Goal: Task Accomplishment & Management: Complete application form

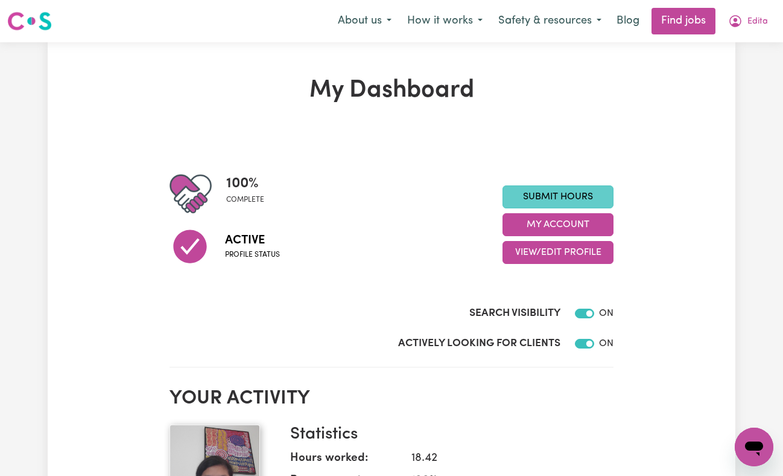
click at [561, 200] on link "Submit Hours" at bounding box center [558, 196] width 111 height 23
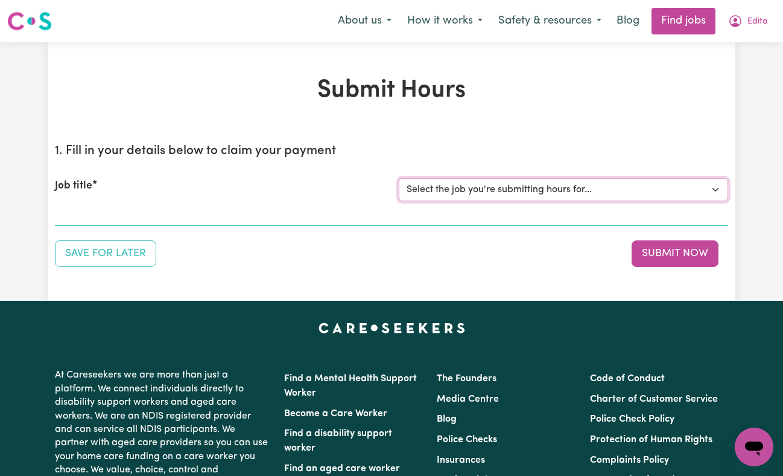
click at [713, 193] on select "Select the job you're submitting hours for... [Ava I Need Care] [DEMOGRAPHIC_DA…" at bounding box center [563, 189] width 329 height 23
select select "14873"
click at [399, 178] on select "Select the job you're submitting hours for... [Ava I Need Care] [DEMOGRAPHIC_DA…" at bounding box center [563, 189] width 329 height 23
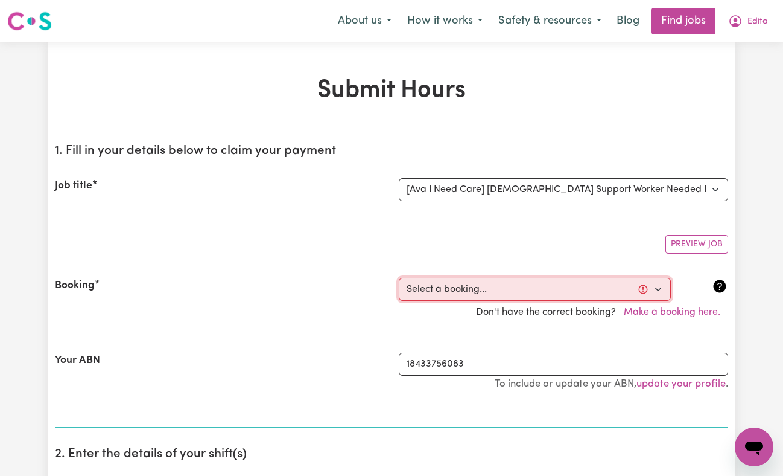
click at [657, 291] on select "Select a booking... [DATE] 12:30pm to 6:30pm (ONE-OFF) [GEOGRAPHIC_DATA][DATE] …" at bounding box center [535, 289] width 272 height 23
select select "357614"
click at [399, 278] on select "Select a booking... [DATE] 12:30pm to 6:30pm (ONE-OFF) [GEOGRAPHIC_DATA][DATE] …" at bounding box center [535, 289] width 272 height 23
type input "[DATE]"
type input "19"
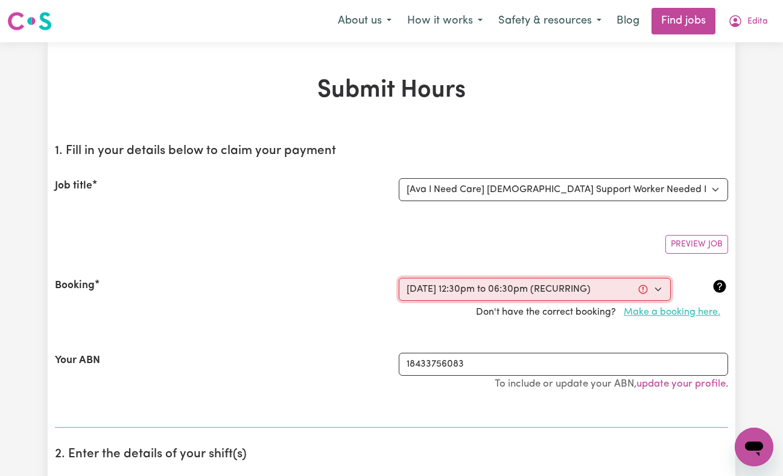
type input "8"
type input "2025"
type input "12:30"
type input "12"
type input "30"
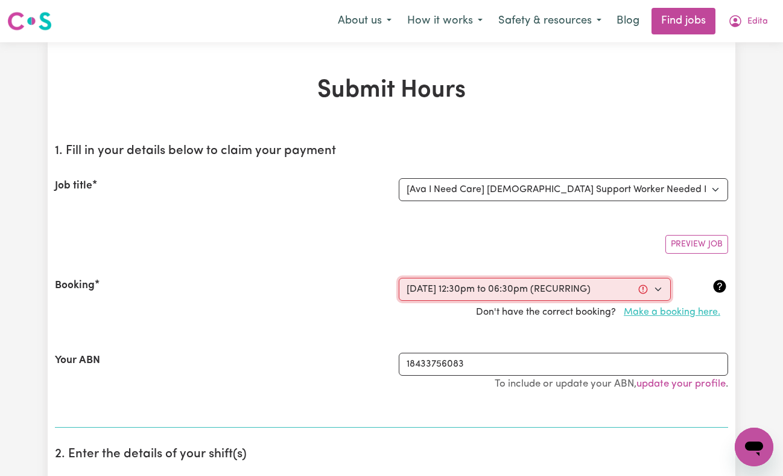
select select "pm"
type input "18:30"
type input "6"
type input "30"
select select "pm"
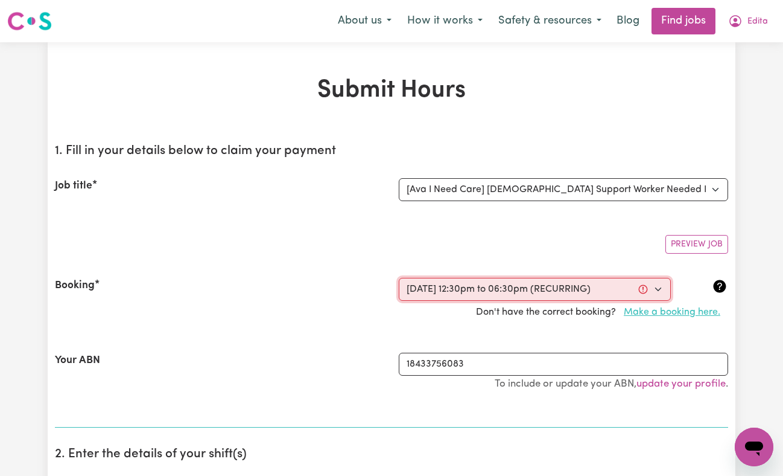
select select "45-Weekday"
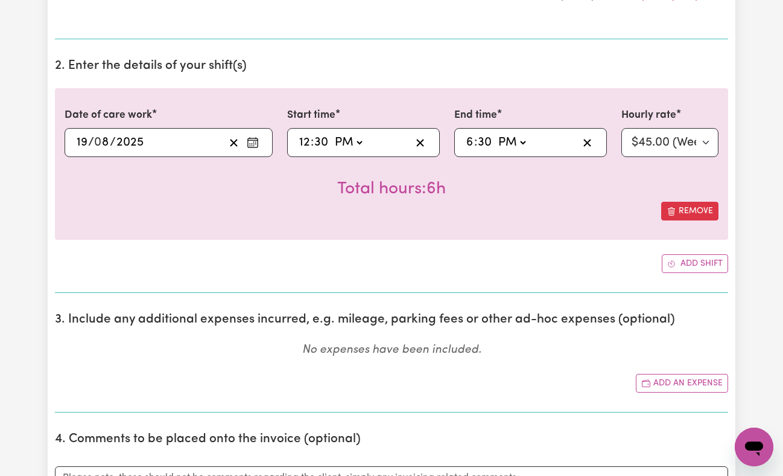
scroll to position [385, 0]
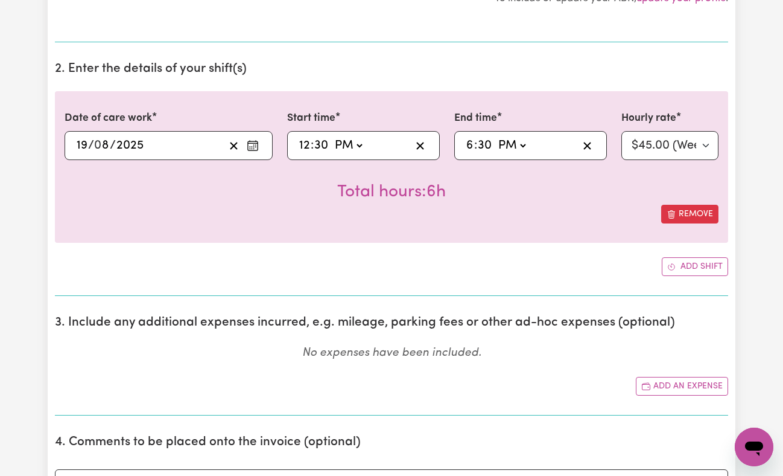
click at [361, 147] on select "AM PM" at bounding box center [348, 145] width 33 height 18
select select "am"
click at [332, 136] on select "AM PM" at bounding box center [348, 145] width 33 height 18
click at [307, 141] on input "12" at bounding box center [305, 145] width 12 height 18
type input "01:30"
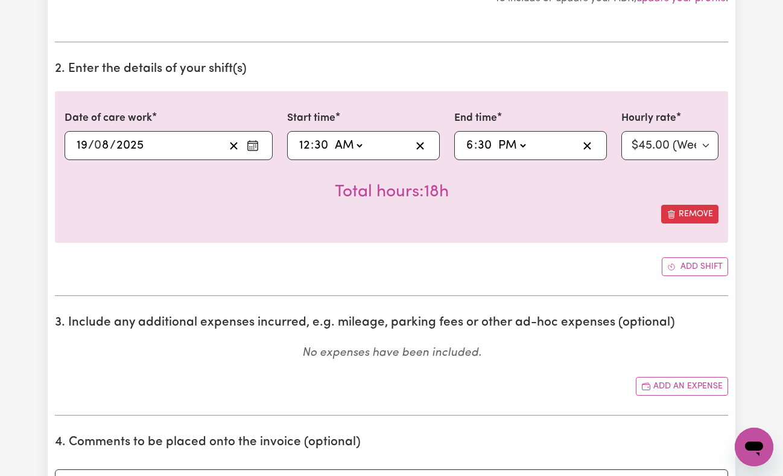
type input "1"
type input "11:30"
type input "11"
type input "11:00"
type input "00"
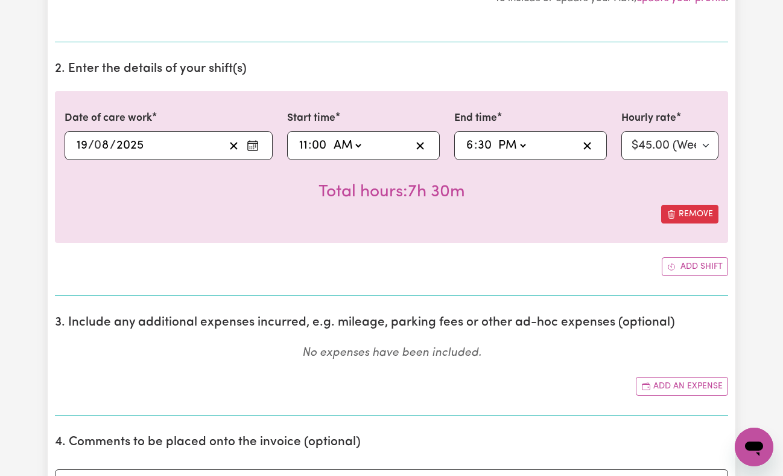
click at [475, 141] on span ":" at bounding box center [475, 145] width 3 height 13
click at [494, 144] on span at bounding box center [493, 145] width 3 height 13
click at [523, 142] on select "AM PM" at bounding box center [511, 145] width 33 height 18
click at [495, 136] on select "AM PM" at bounding box center [511, 145] width 33 height 18
click at [483, 148] on input "30" at bounding box center [484, 145] width 15 height 18
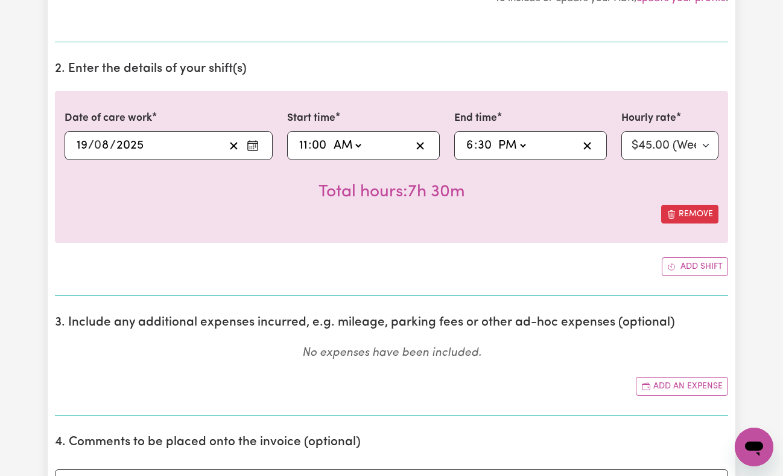
type input "18:00"
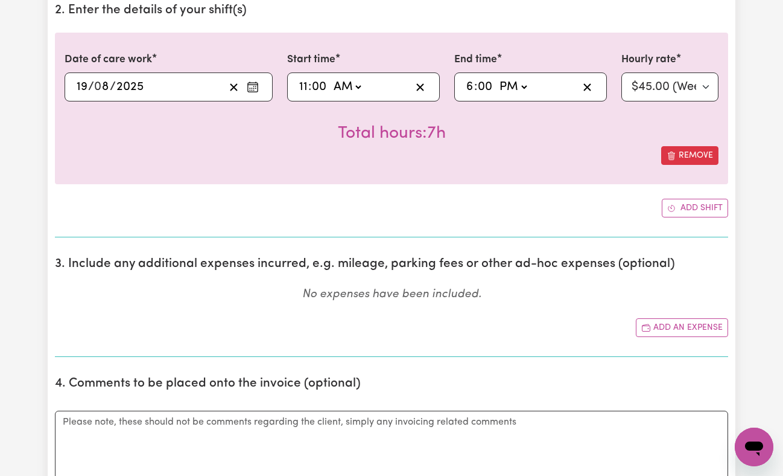
scroll to position [445, 0]
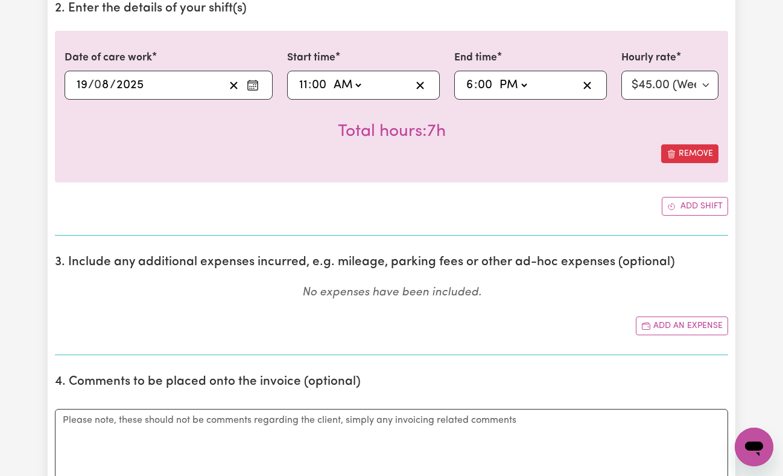
type input "00"
click at [358, 80] on select "AM PM" at bounding box center [347, 85] width 33 height 18
click at [331, 76] on select "AM PM" at bounding box center [347, 85] width 33 height 18
click at [362, 83] on select "AM PM" at bounding box center [347, 85] width 33 height 18
select select "pm"
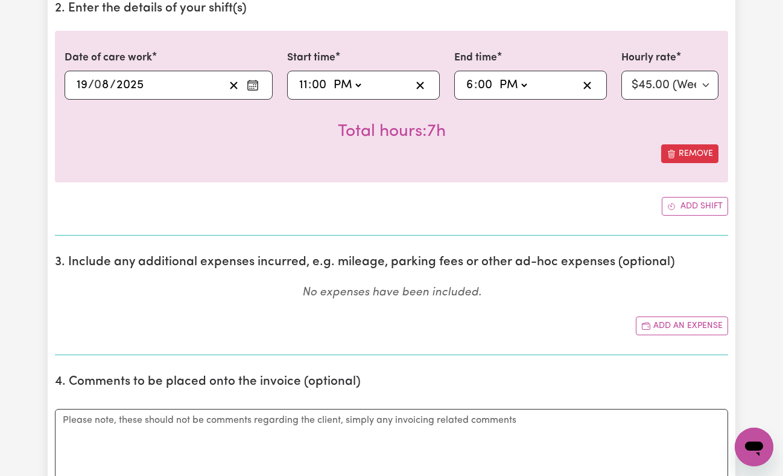
click at [331, 76] on select "AM PM" at bounding box center [347, 85] width 33 height 18
type input "23:00"
type input "0"
click at [306, 90] on input "11" at bounding box center [304, 85] width 10 height 18
type input "13:00"
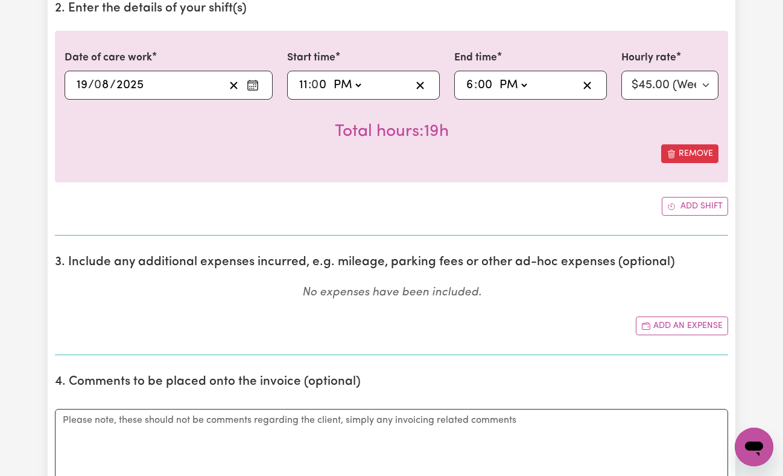
type input "1"
type input "12:00"
type input "12"
type input "12:03"
type input "3"
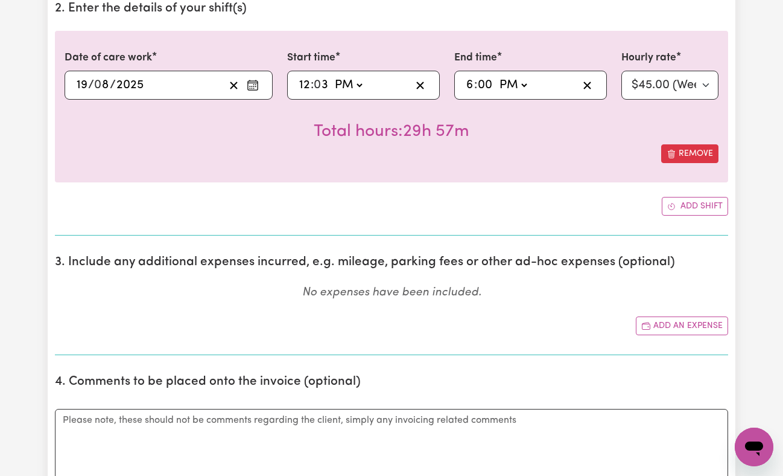
type input "12:30"
type input "30"
click at [537, 83] on div "18:00 6 : 00 AM PM" at bounding box center [521, 85] width 113 height 18
click at [170, 92] on div "[DATE] 19 / 0 8 / 2025" at bounding box center [150, 85] width 150 height 18
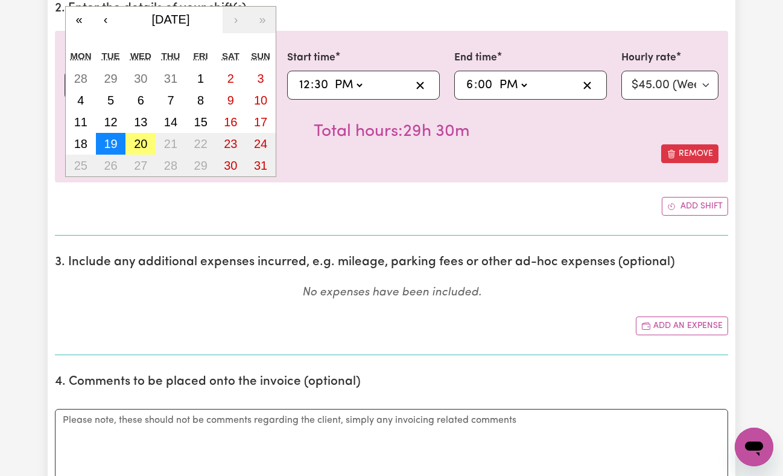
click at [118, 139] on button "19" at bounding box center [111, 144] width 30 height 22
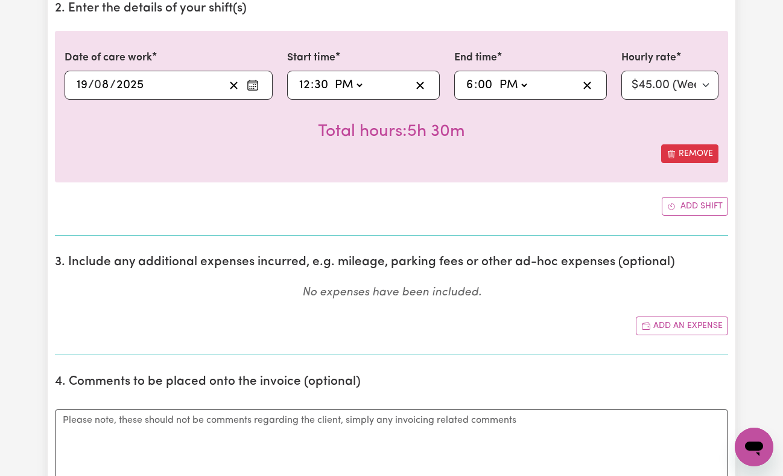
click at [489, 86] on input "00" at bounding box center [485, 85] width 16 height 18
type input "18:03"
type input "3"
type input "18:30"
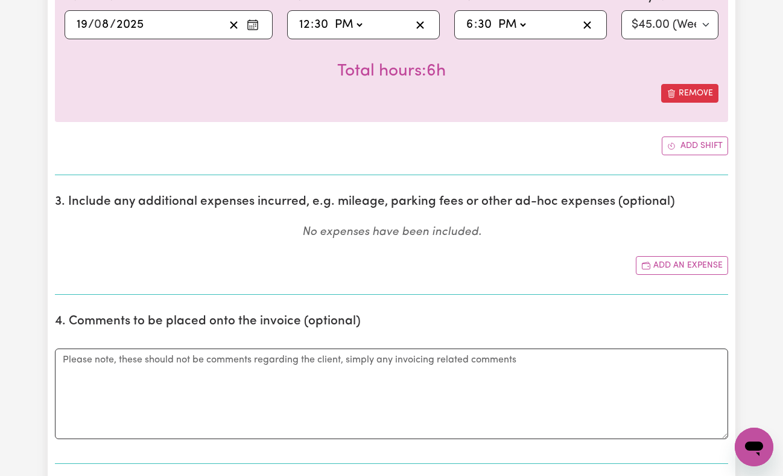
scroll to position [550, 0]
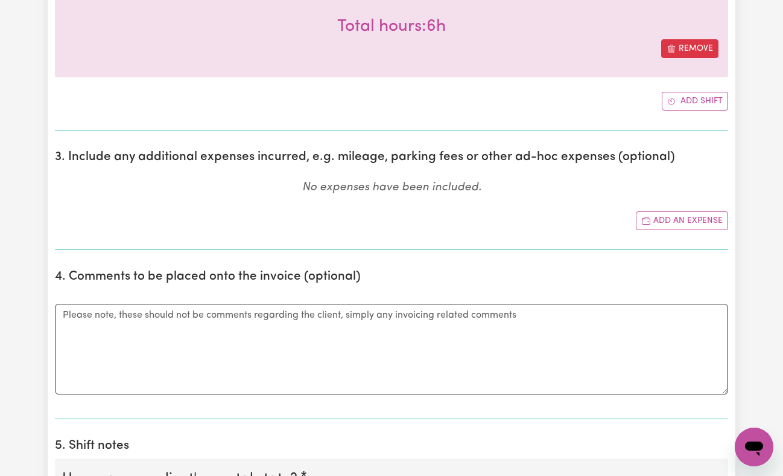
type input "30"
click at [345, 345] on textarea "Comments" at bounding box center [391, 349] width 673 height 91
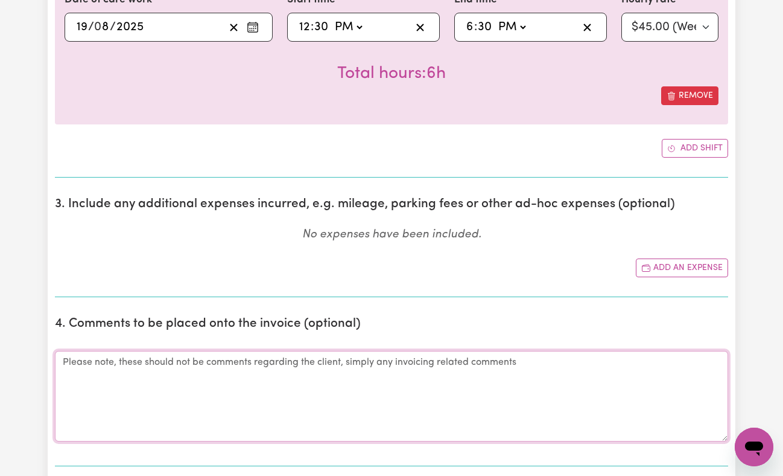
scroll to position [517, 0]
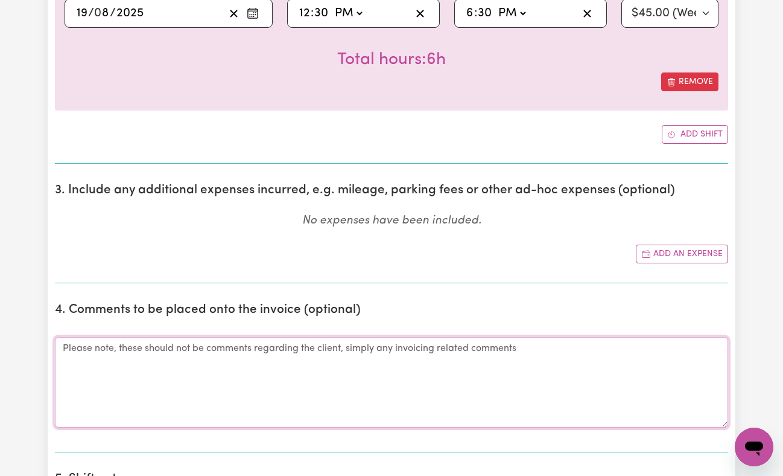
click at [207, 357] on textarea "Comments" at bounding box center [391, 382] width 673 height 91
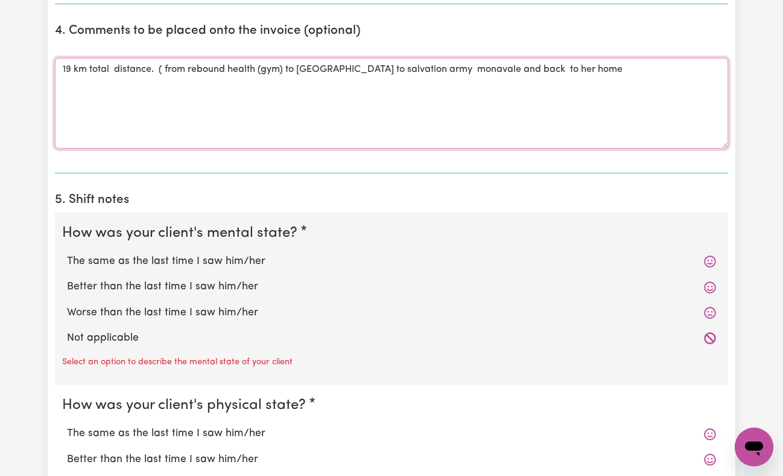
scroll to position [796, 0]
type textarea "19 km total distance. ( from rebound health (gym) to [GEOGRAPHIC_DATA] to salva…"
click at [711, 267] on icon at bounding box center [710, 261] width 12 height 12
click at [98, 258] on label "The same as the last time I saw him/her" at bounding box center [391, 261] width 649 height 16
click at [67, 253] on input "The same as the last time I saw him/her" at bounding box center [66, 253] width 1 height 1
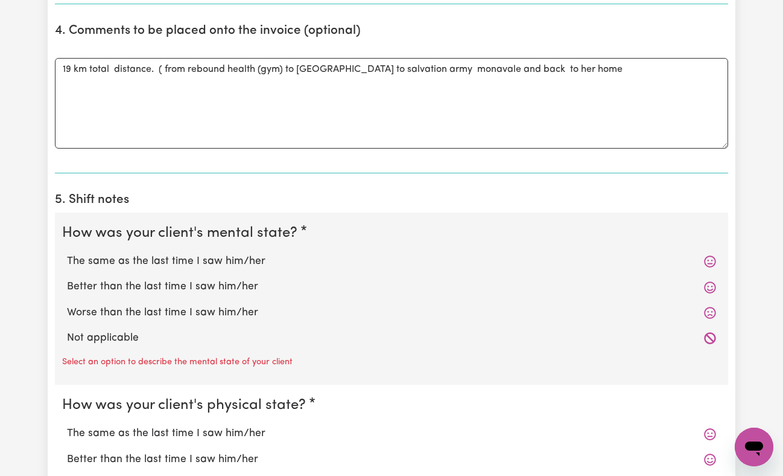
radio input "true"
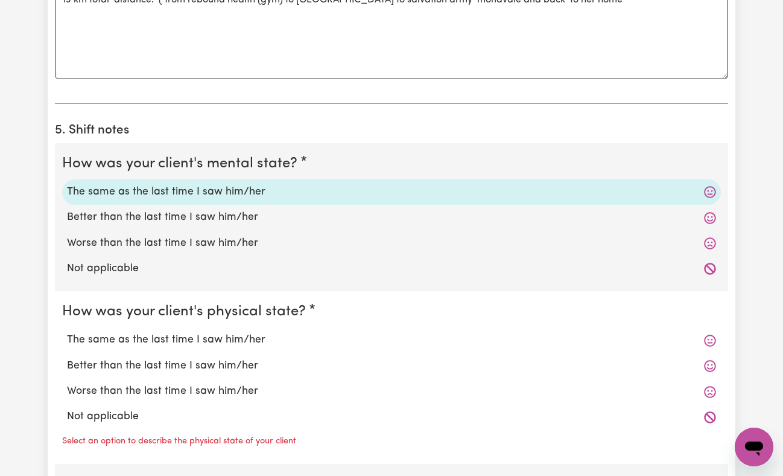
scroll to position [883, 0]
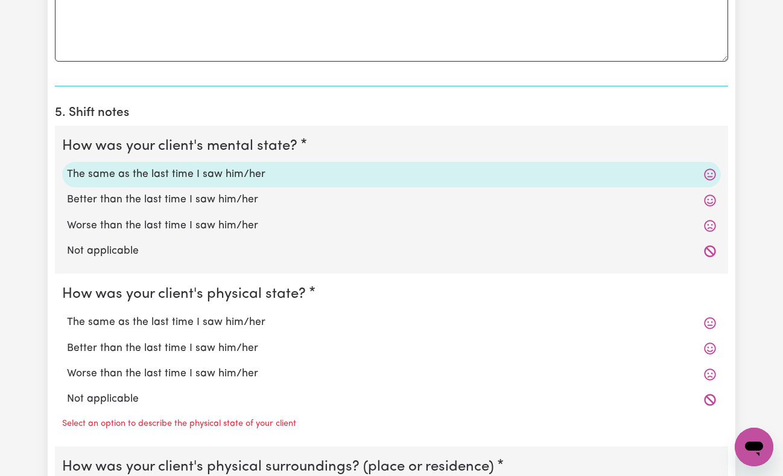
click at [92, 322] on label "The same as the last time I saw him/her" at bounding box center [391, 322] width 649 height 16
click at [67, 314] on input "The same as the last time I saw him/her" at bounding box center [66, 314] width 1 height 1
radio input "true"
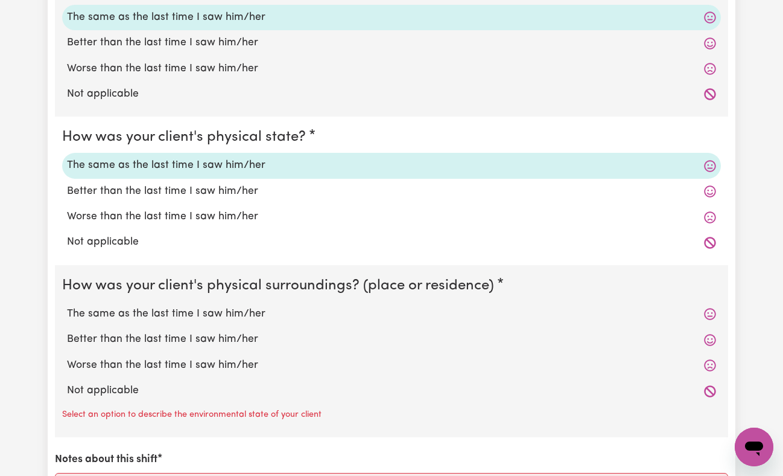
scroll to position [1045, 0]
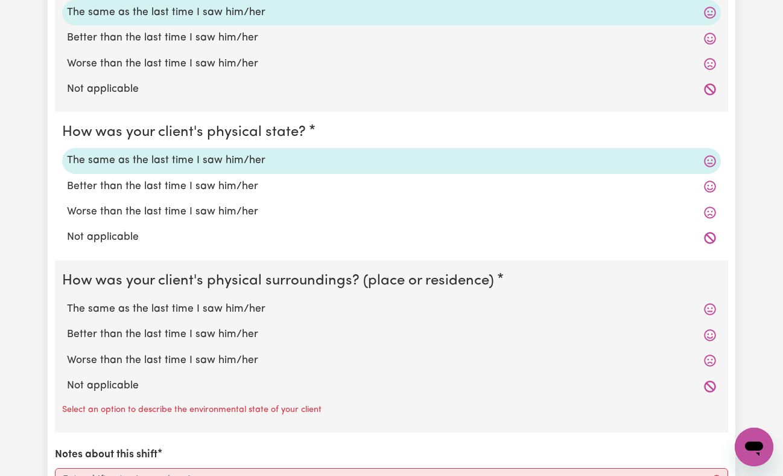
click at [85, 339] on label "Better than the last time I saw him/her" at bounding box center [391, 334] width 649 height 16
click at [67, 326] on input "Better than the last time I saw him/her" at bounding box center [66, 326] width 1 height 1
radio input "true"
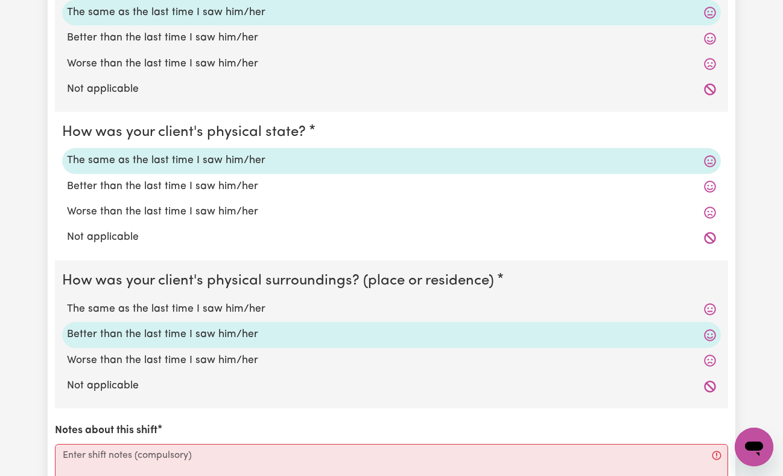
click at [96, 40] on label "Better than the last time I saw him/her" at bounding box center [391, 38] width 649 height 16
click at [67, 30] on input "Better than the last time I saw him/her" at bounding box center [66, 30] width 1 height 1
radio input "true"
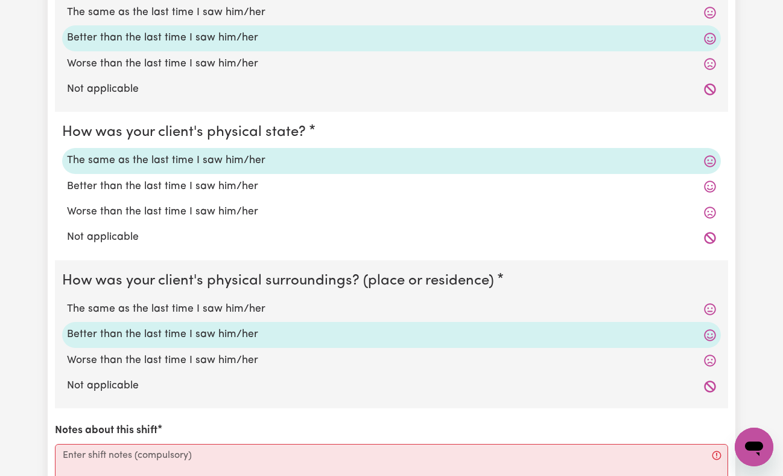
click at [82, 191] on label "Better than the last time I saw him/her" at bounding box center [391, 187] width 649 height 16
click at [67, 179] on input "Better than the last time I saw him/her" at bounding box center [66, 178] width 1 height 1
radio input "true"
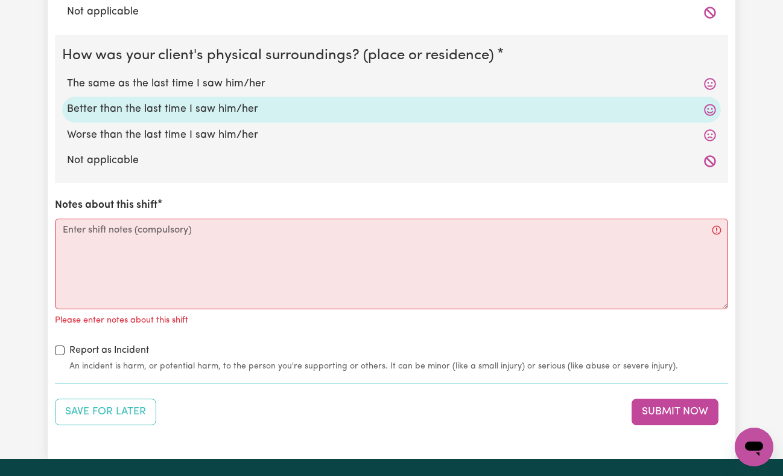
scroll to position [1271, 0]
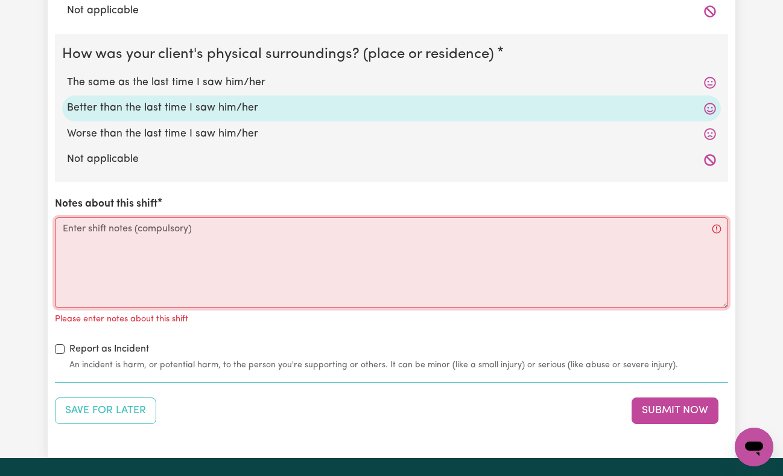
click at [438, 260] on textarea "Notes about this shift" at bounding box center [391, 262] width 673 height 91
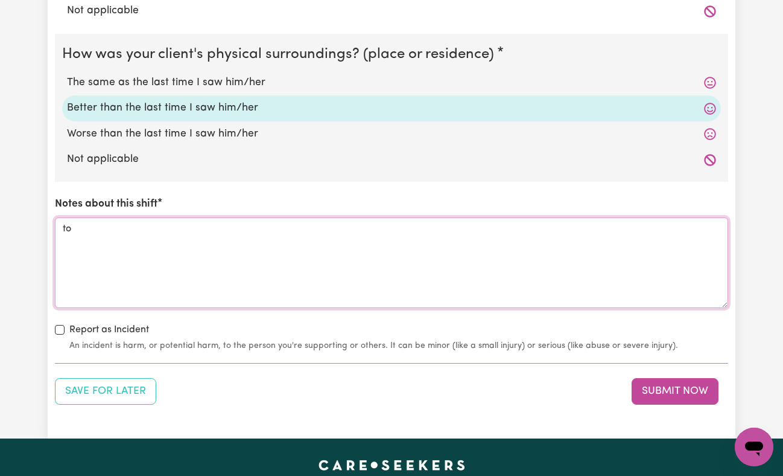
type textarea "t"
type textarea "f"
type textarea "w"
click at [377, 238] on textarea "she has a 11.30 am appt to see her physi" at bounding box center [391, 262] width 673 height 91
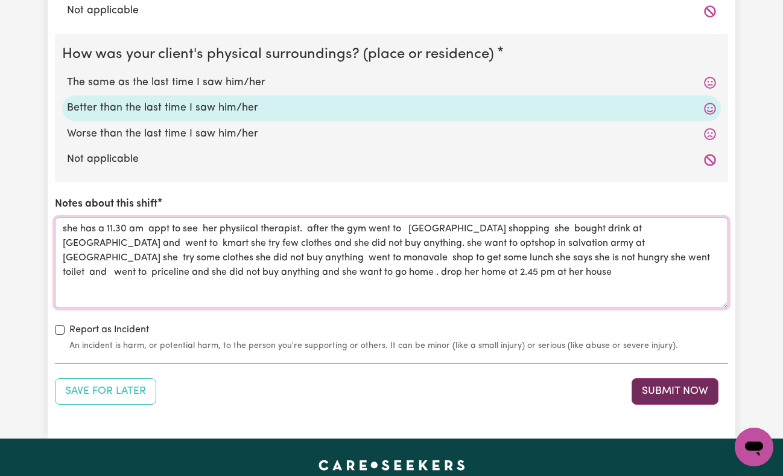
type textarea "she has a 11.30 am appt to see her physiical therapist. after the gym went to […"
click at [659, 385] on button "Submit Now" at bounding box center [675, 391] width 87 height 27
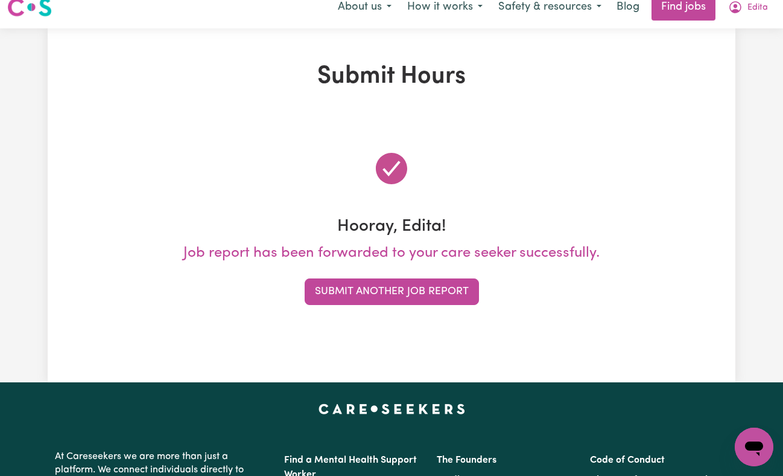
scroll to position [0, 0]
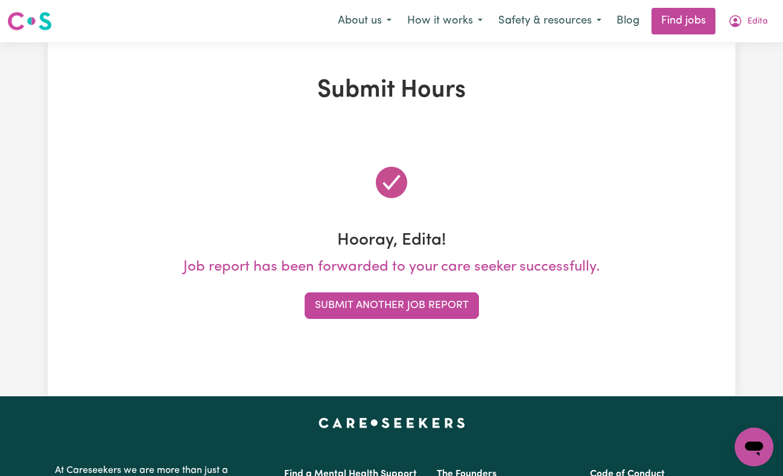
click at [223, 122] on div "Submit Hours Hooray, Edita! Job report has been forwarded to your care seeker s…" at bounding box center [392, 219] width 688 height 286
